Goal: Find contact information: Find contact information

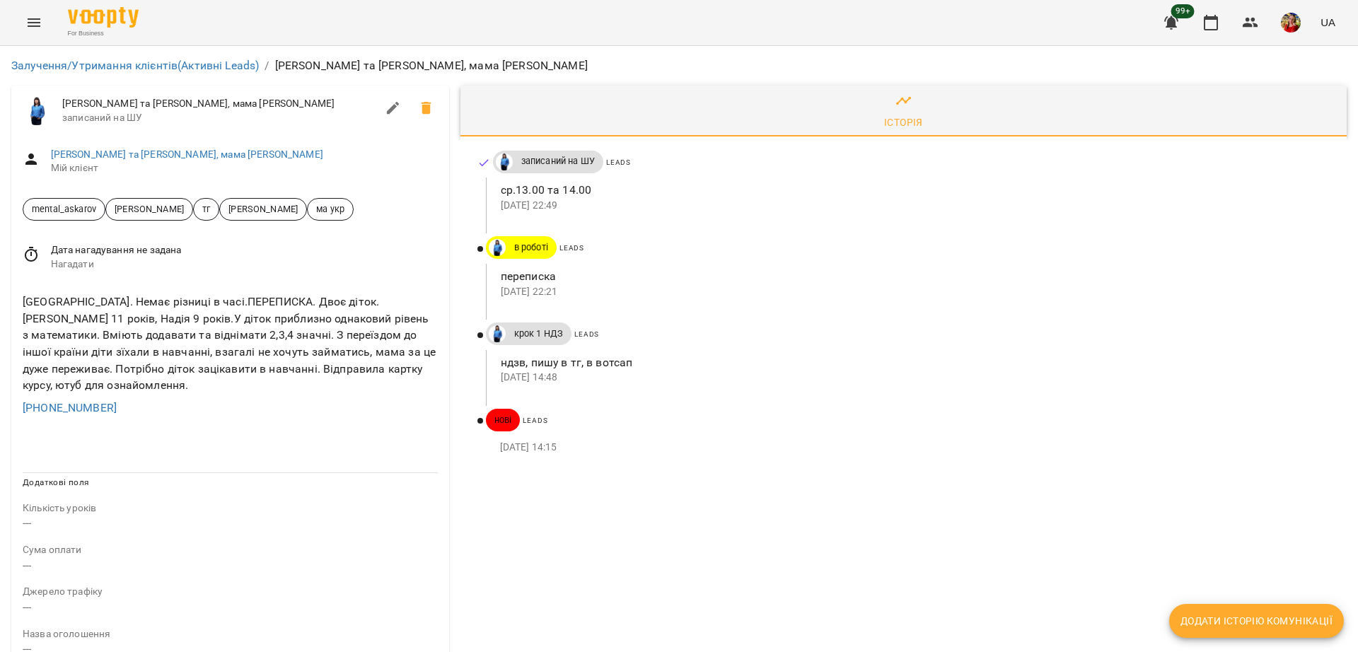
click at [144, 370] on div "Литва. Немає різниці в часі.ПЕРЕПИСКА. Двоє діток.Анна 11 років, Надія 9 років.…" at bounding box center [230, 343] width 421 height 105
drag, startPoint x: 136, startPoint y: 388, endPoint x: 14, endPoint y: 390, distance: 121.7
click at [14, 390] on div "Литва. Немає різниці в часі.ПЕРЕПИСКА. Двоє діток.Анна 11 років, Надія 9 років.…" at bounding box center [230, 354] width 438 height 145
copy link "+380734102983"
